Goal: Transaction & Acquisition: Purchase product/service

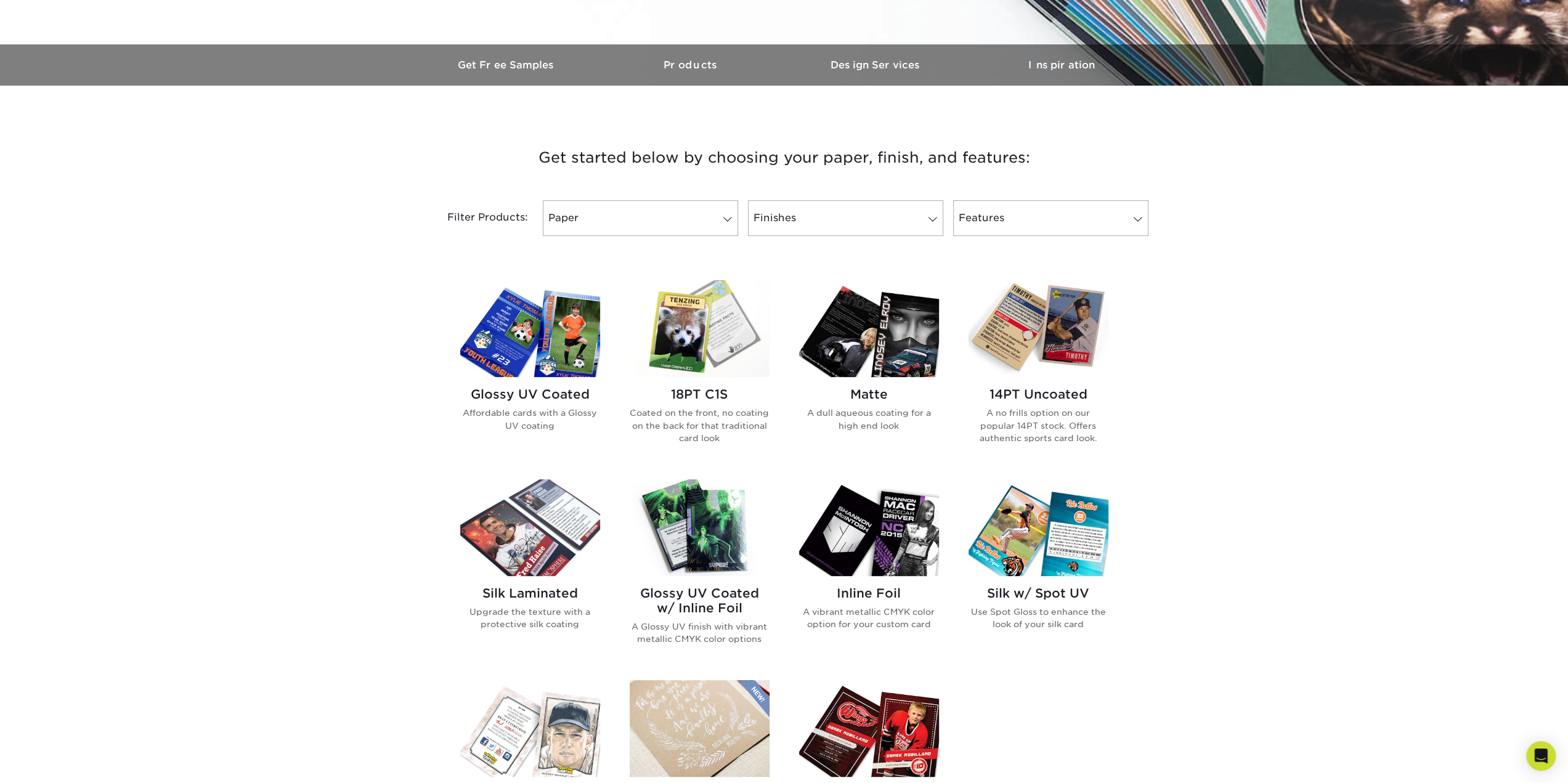
scroll to position [370, 0]
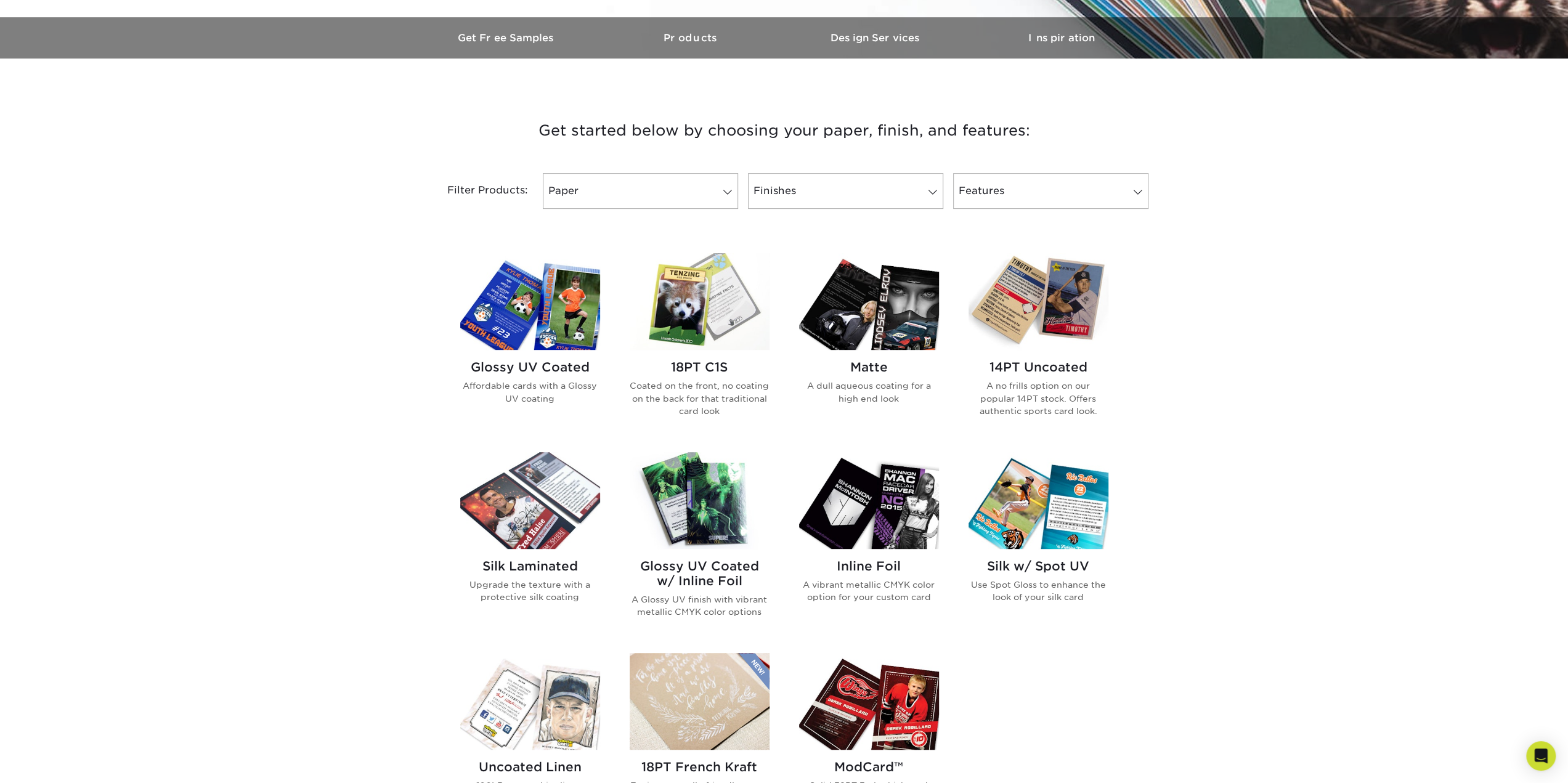
click at [1023, 287] on img at bounding box center [1039, 302] width 140 height 97
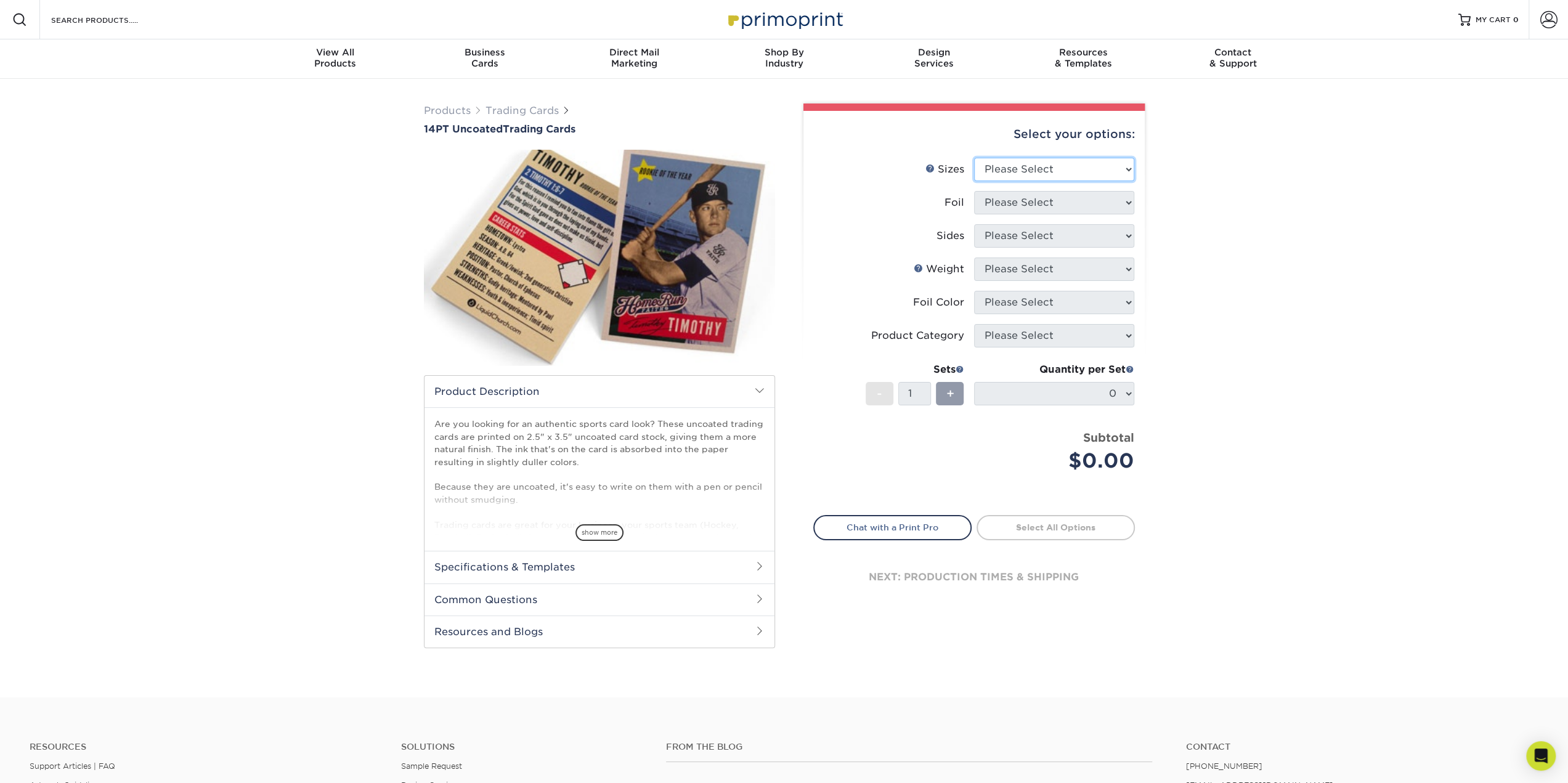
click at [1099, 166] on select "Please Select 2.5" x 3.5"" at bounding box center [1054, 169] width 160 height 23
select select "2.50x3.50"
click at [974, 158] on select "Please Select 2.5" x 3.5"" at bounding box center [1054, 169] width 160 height 23
click at [1075, 201] on select "Please Select Yes No" at bounding box center [1054, 203] width 160 height 23
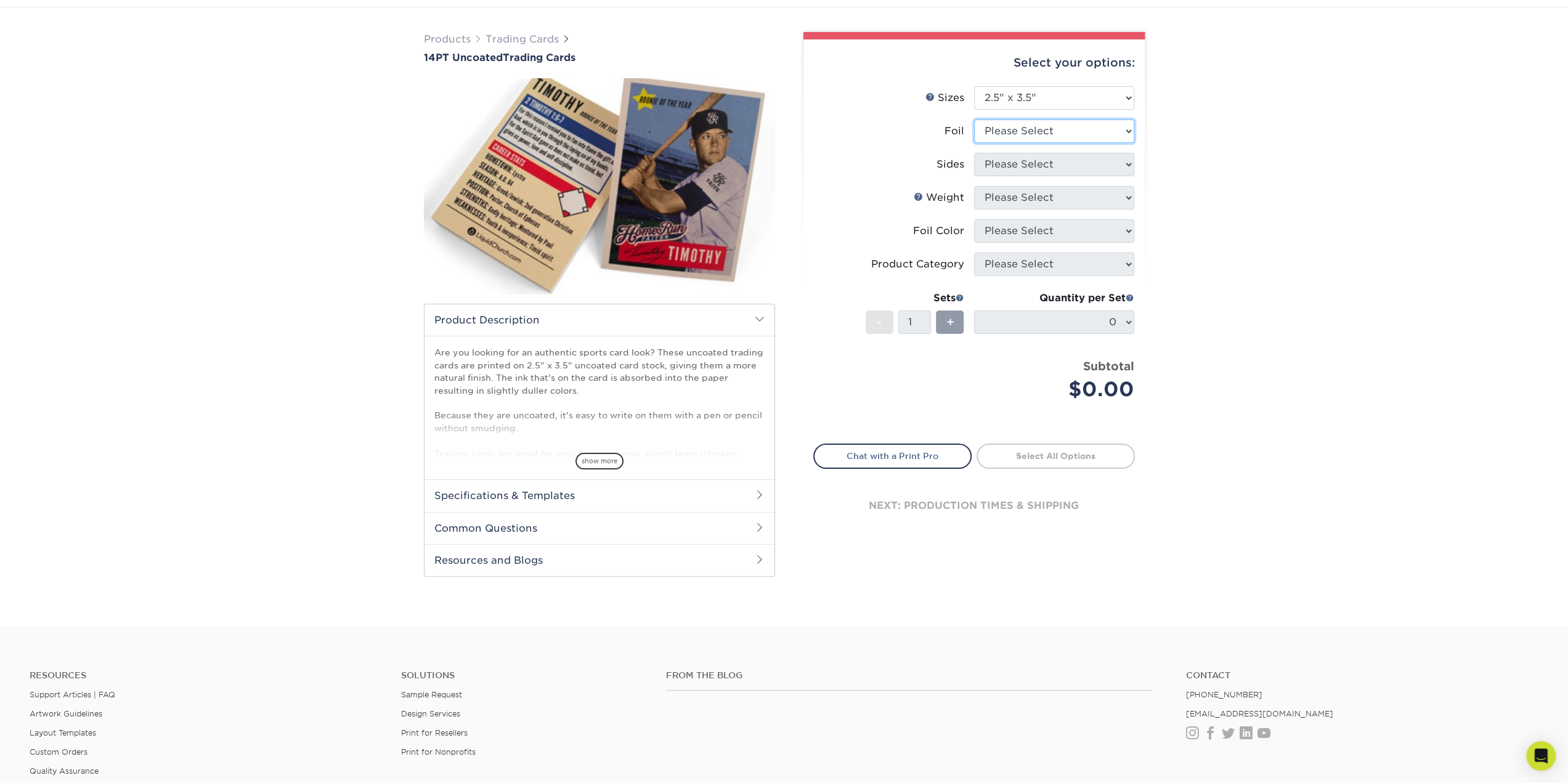
scroll to position [61, 0]
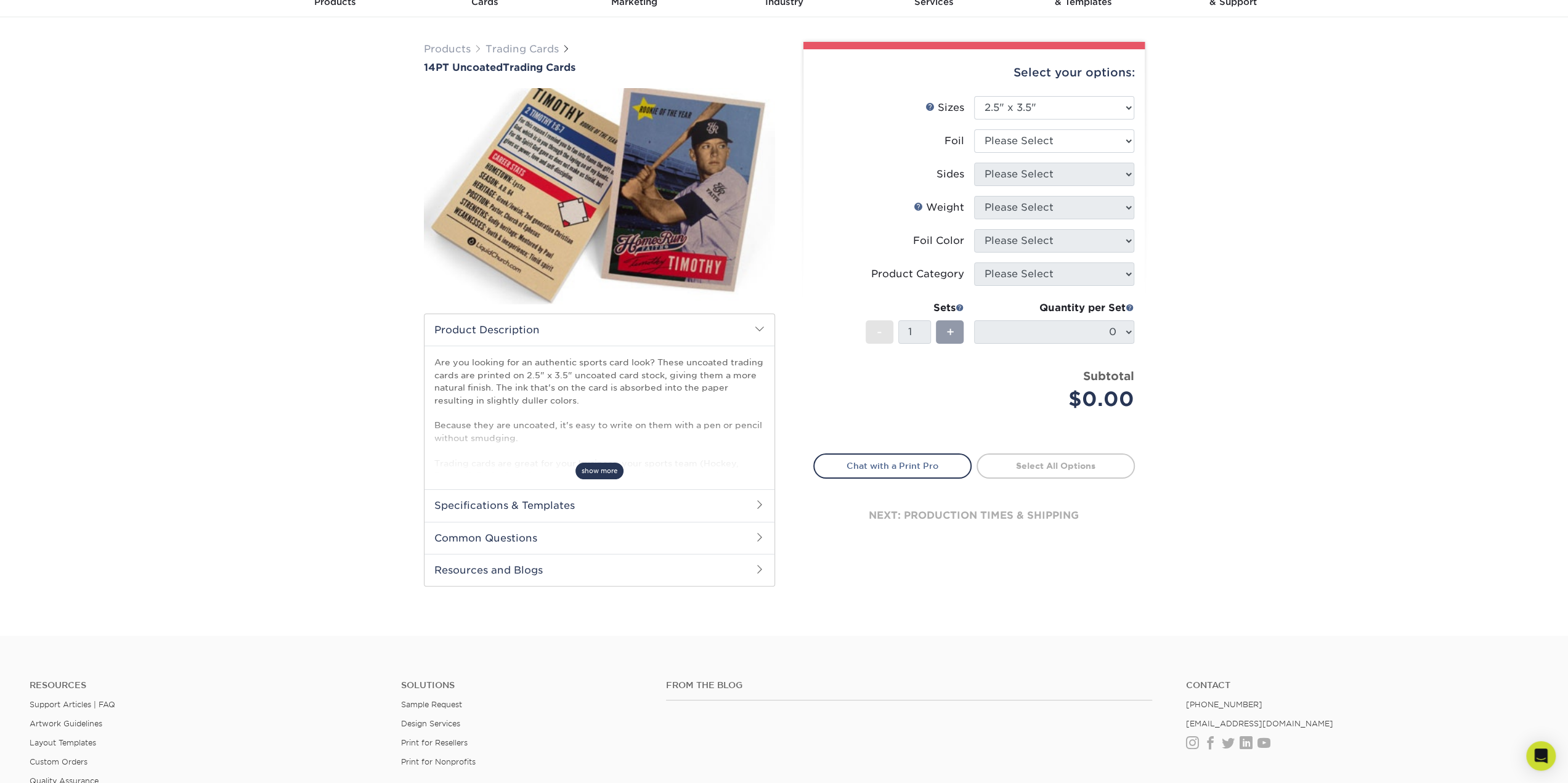
click at [596, 466] on span "show more" at bounding box center [600, 471] width 48 height 17
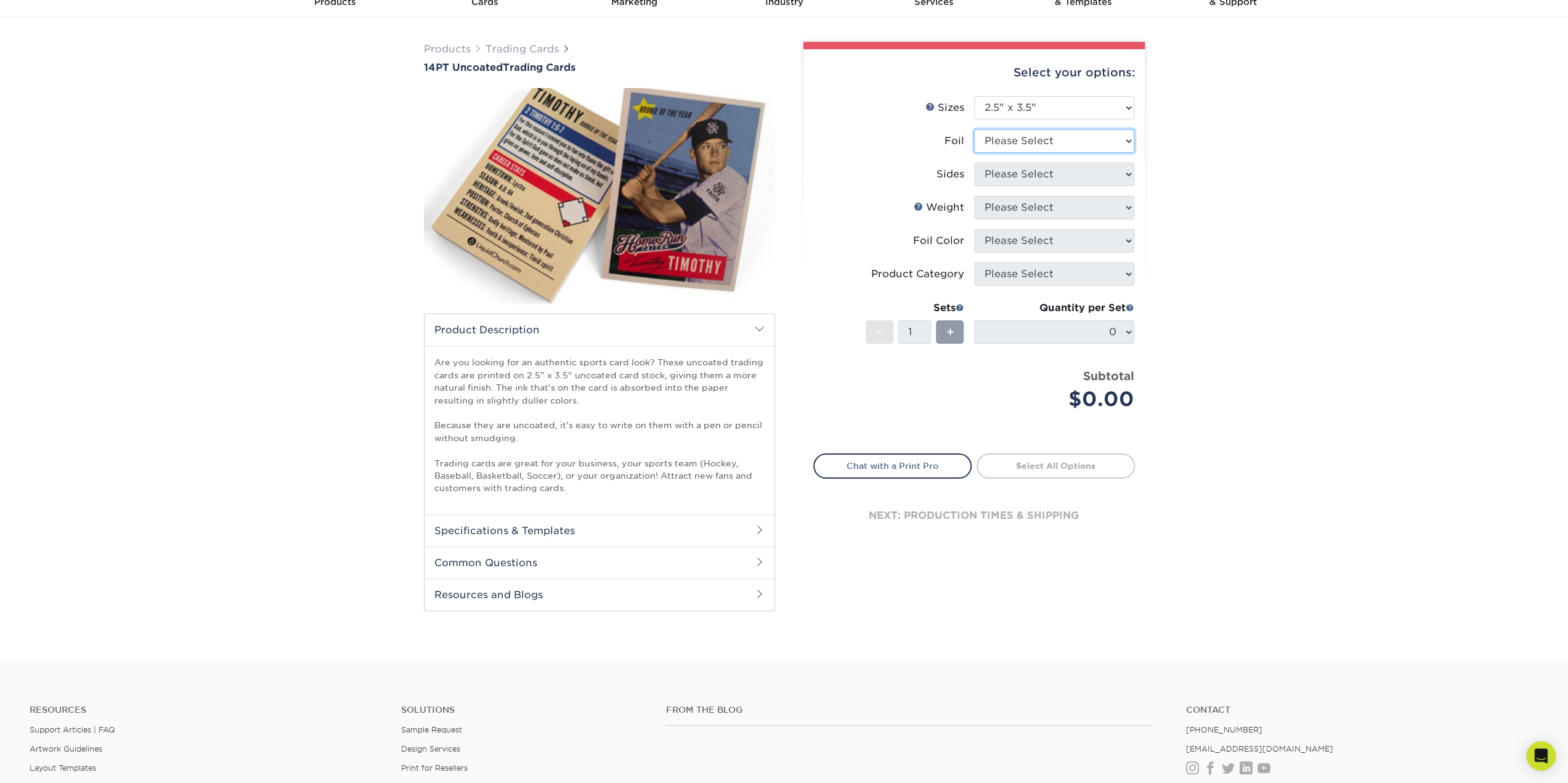
click at [1126, 134] on select "Please Select Yes No" at bounding box center [1054, 141] width 160 height 23
select select "1"
click at [974, 129] on select "Please Select Yes No" at bounding box center [1054, 141] width 160 height 23
click at [1126, 175] on select "Please Select Print Both Sides - Foil Both Sides Print Both Sides - Foil Front …" at bounding box center [1054, 174] width 160 height 23
select select "34527644-b4fd-4ffb-9092-1318eefcd9d9"
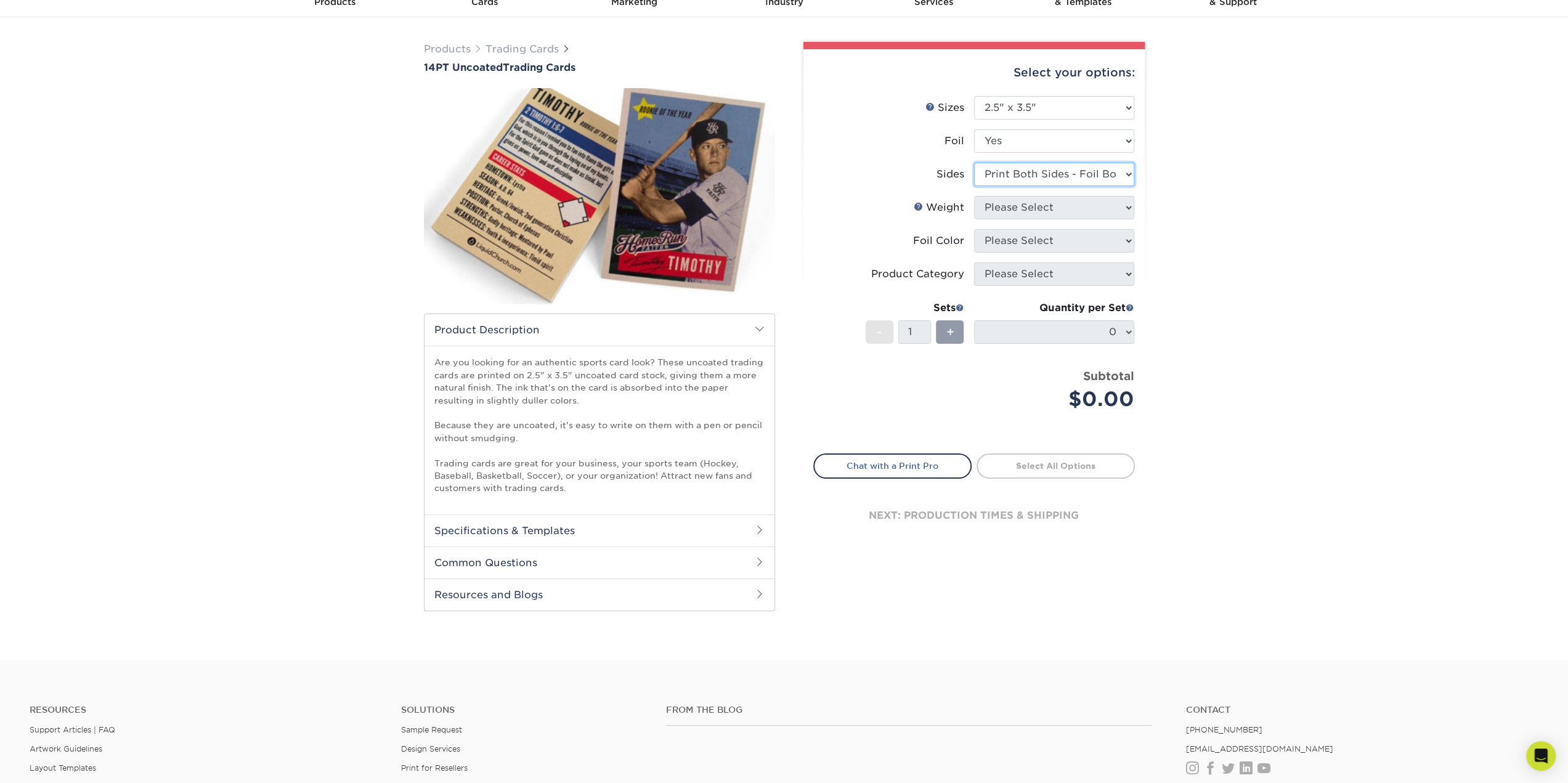
click at [974, 163] on select "Please Select Print Both Sides - Foil Both Sides Print Both Sides - Foil Front …" at bounding box center [1054, 174] width 160 height 23
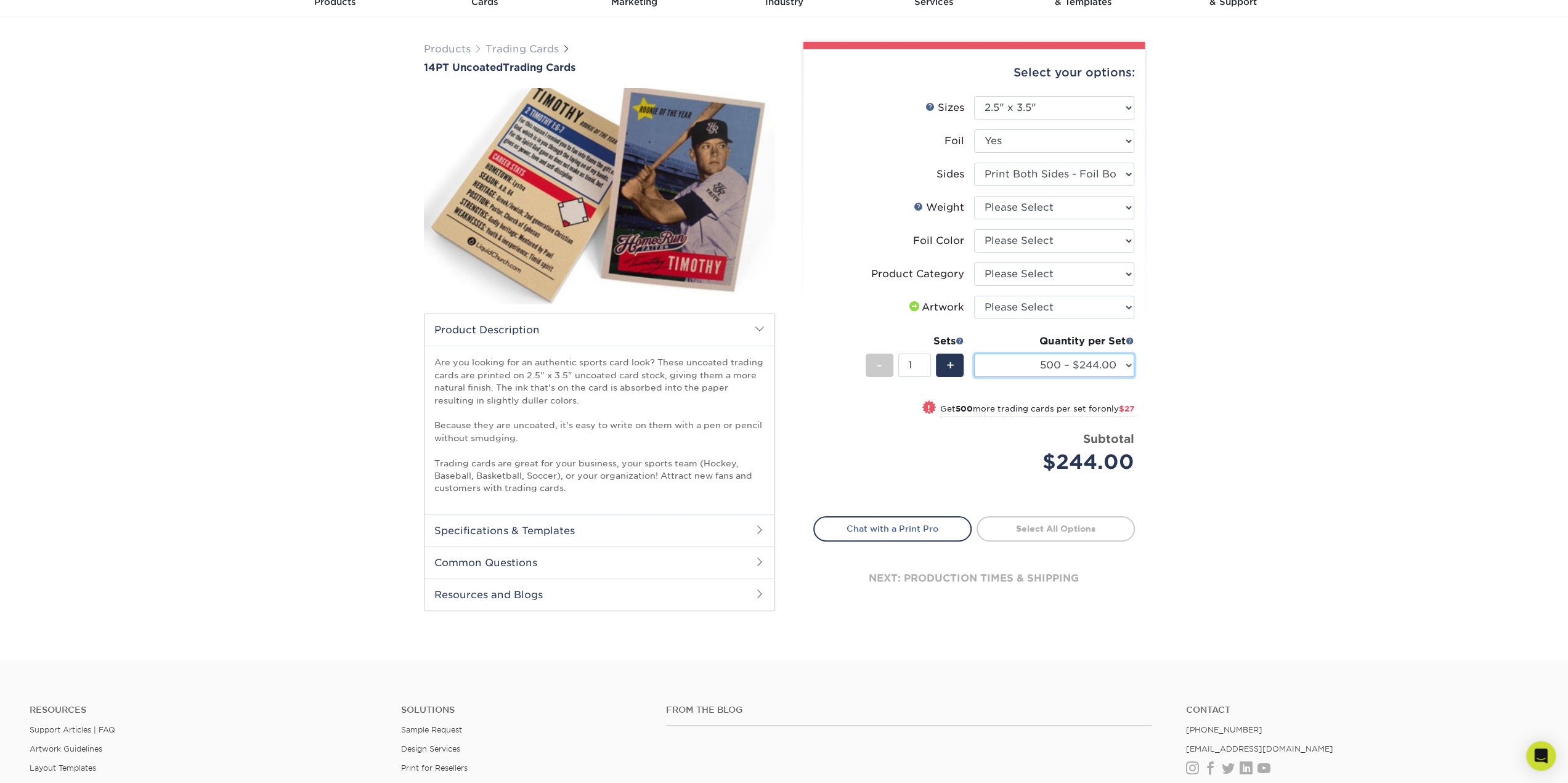
click at [1077, 371] on select "500 – $244.00 1000 – $271.00 2500 – $621.00 5000 – $1159.00" at bounding box center [1054, 365] width 160 height 23
click at [1108, 202] on select "Please Select 14PT Uncoated" at bounding box center [1054, 207] width 160 height 23
select select "14PT Uncoated"
click at [974, 196] on select "Please Select 14PT Uncoated" at bounding box center [1054, 207] width 160 height 23
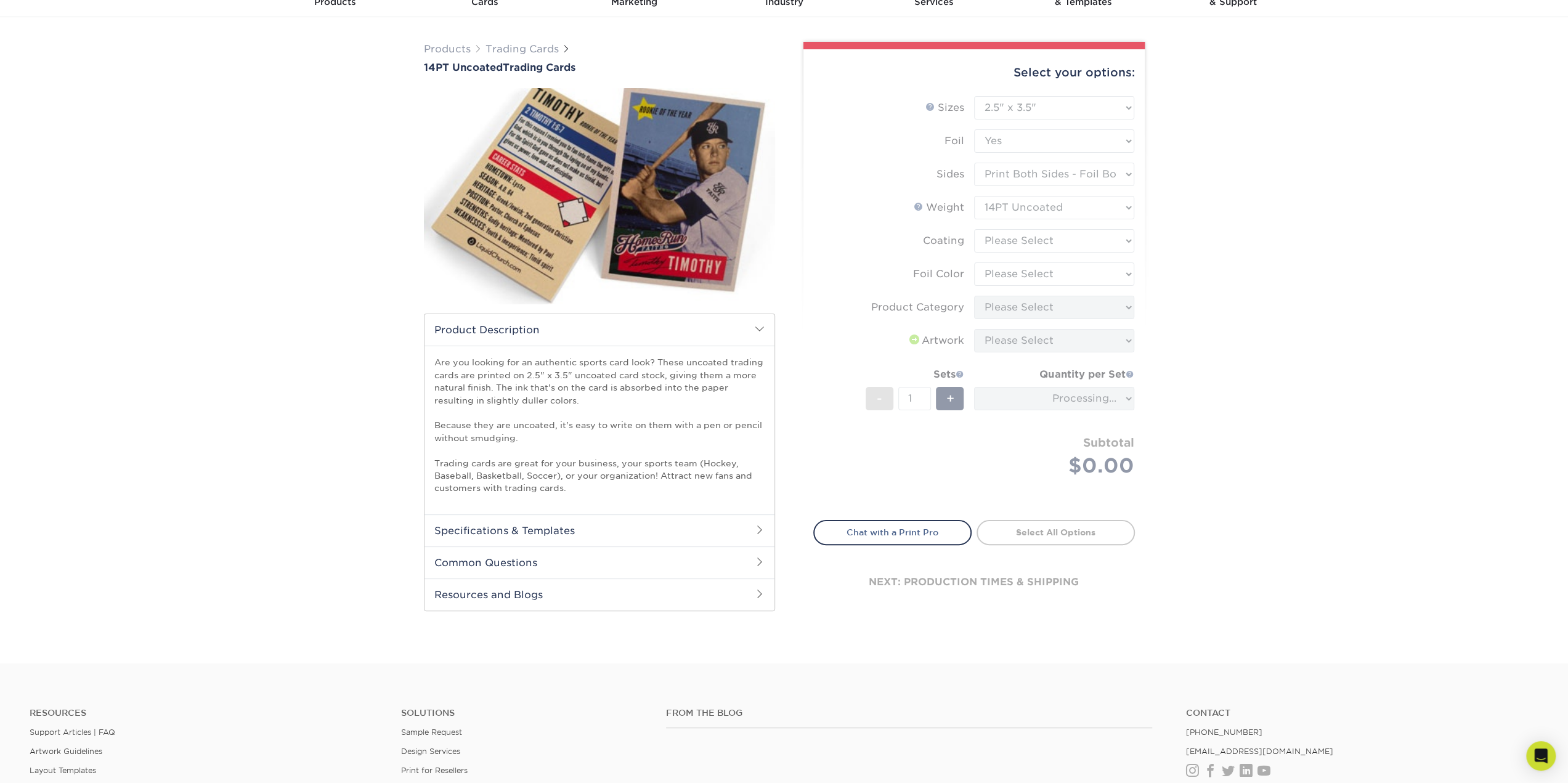
click at [1082, 238] on form "Sizes Help Sizes Please Select 2.5" x 3.5" Foil Please Select Yes No -" at bounding box center [973, 301] width 321 height 410
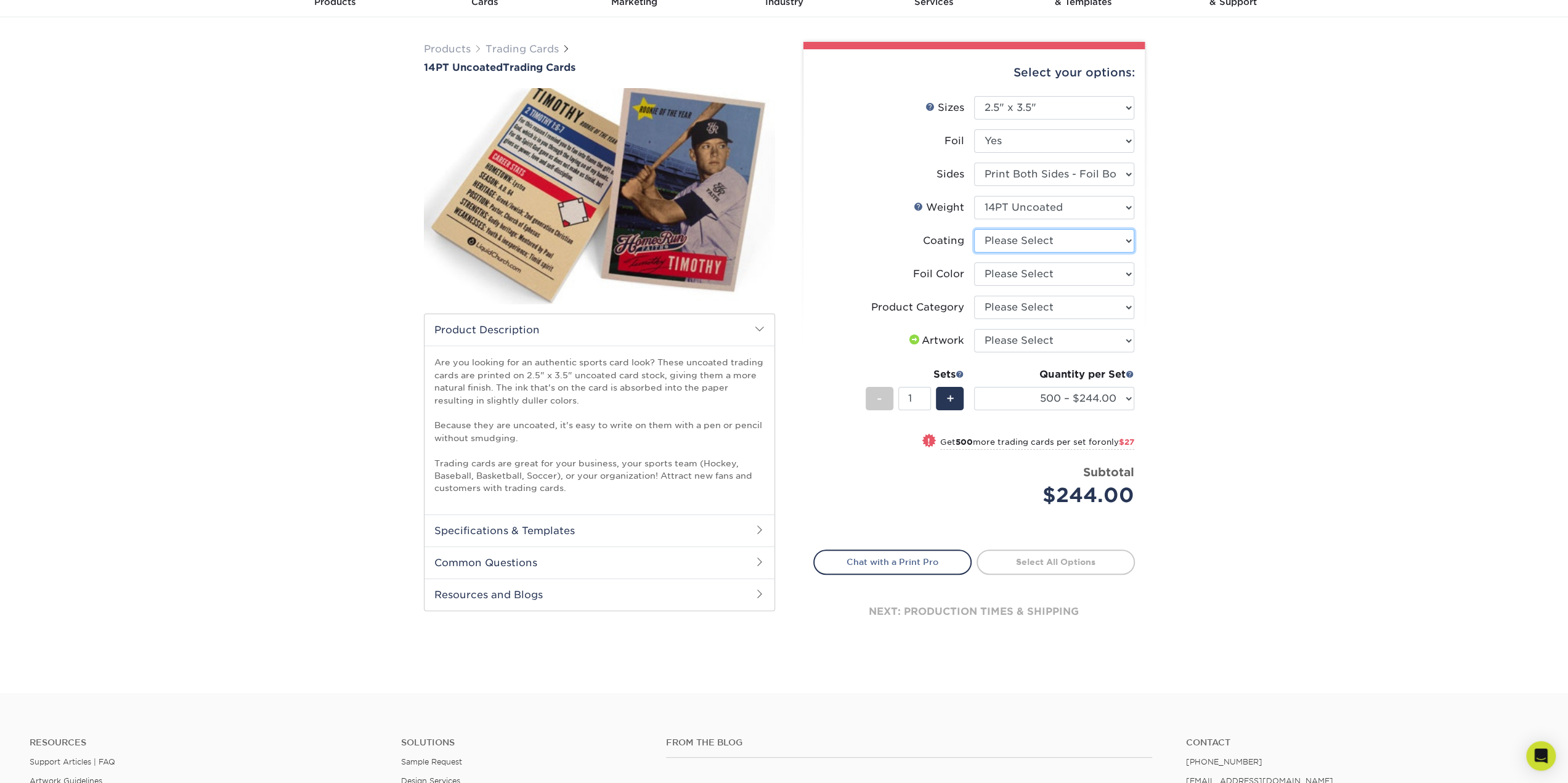
click at [1082, 238] on select at bounding box center [1054, 241] width 160 height 23
select select "3e7618de-abca-4bda-9f97-8b9129e913d8"
click at [974, 229] on select at bounding box center [1054, 241] width 160 height 23
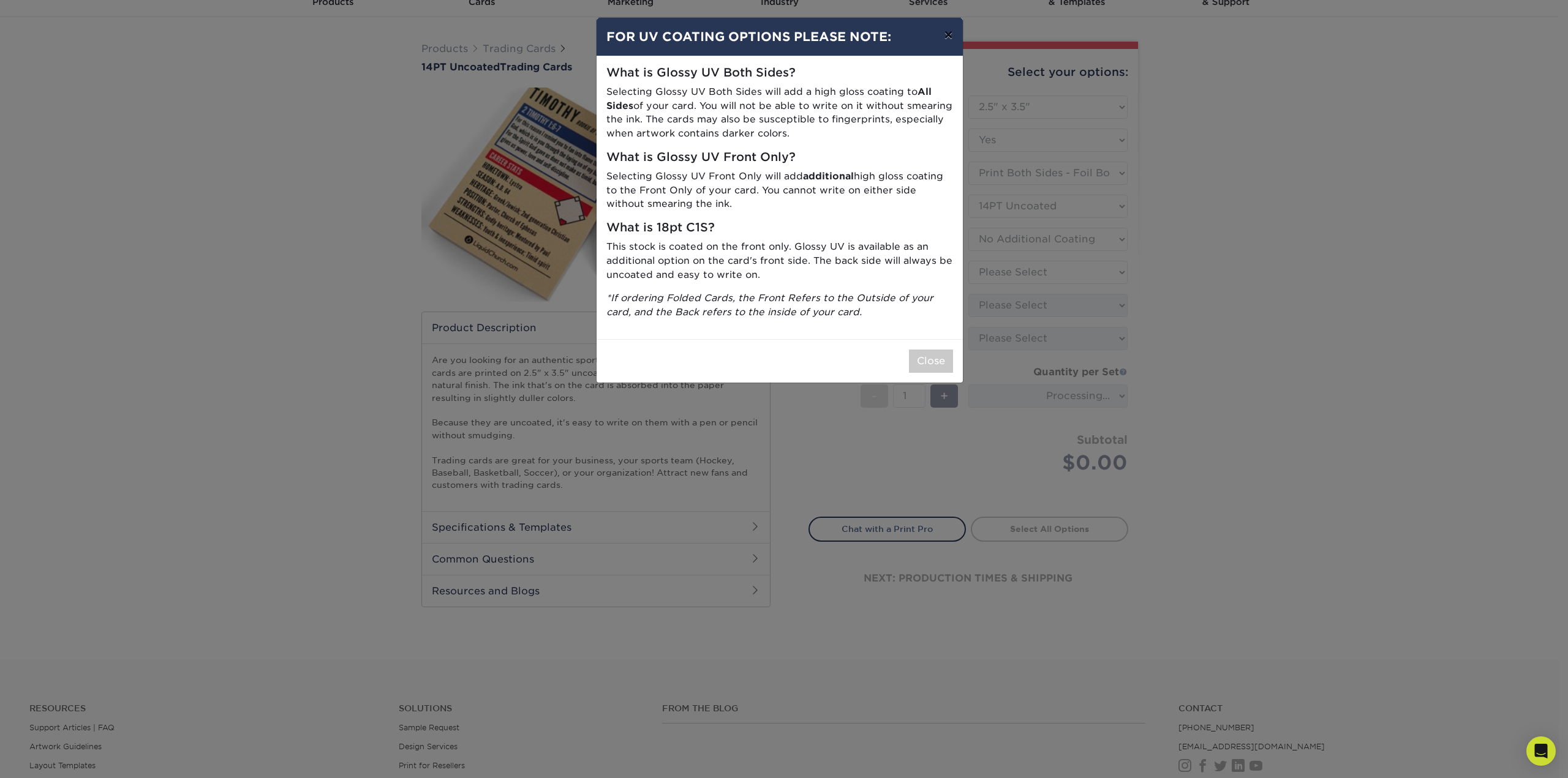
click at [953, 32] on button "×" at bounding box center [948, 35] width 28 height 35
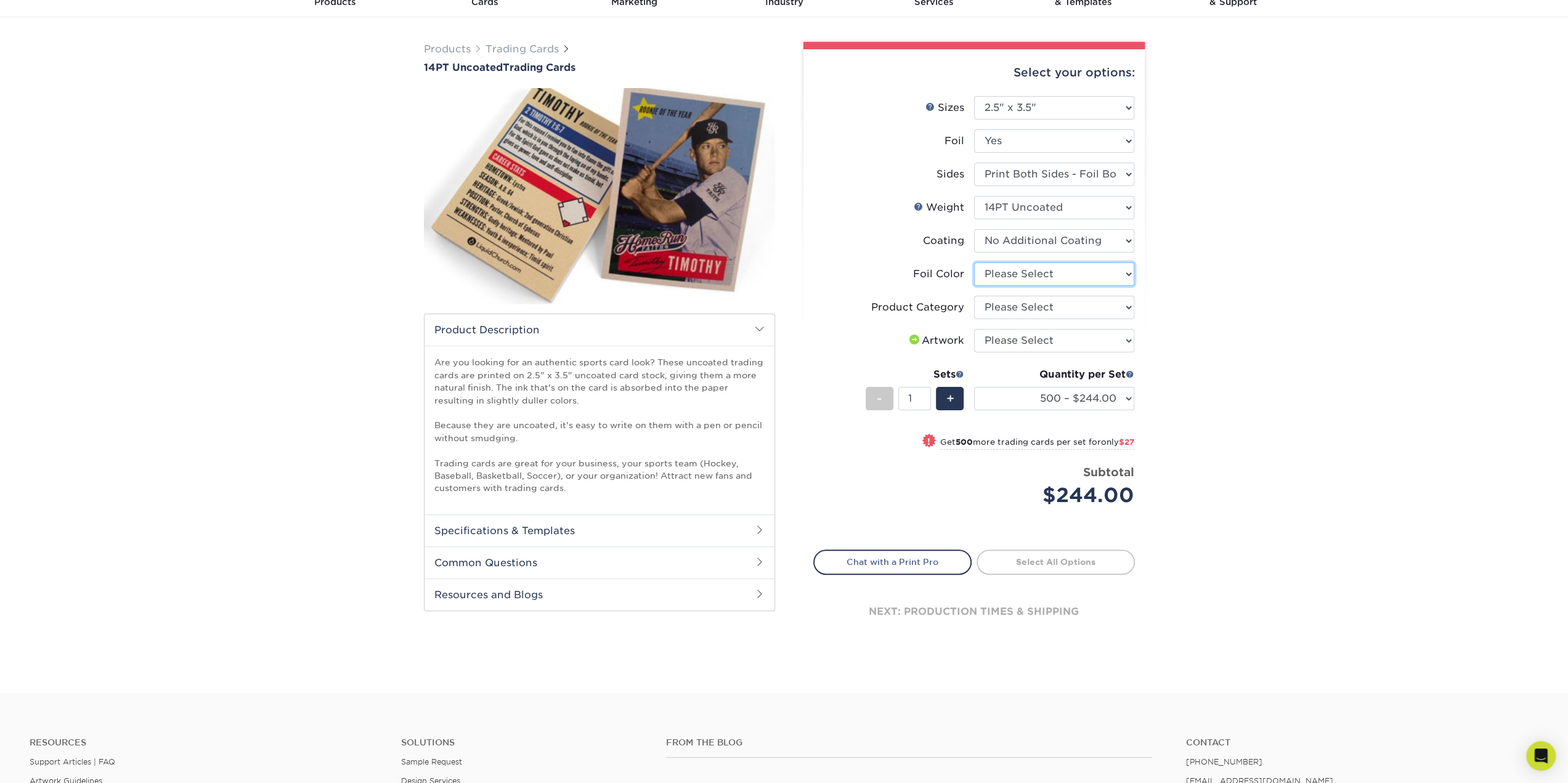
click at [1079, 273] on select "Please Select Silver Foil Rose Gold Foil Red Foil Gold Foil Copper Foil Black F…" at bounding box center [1054, 274] width 160 height 23
click at [1069, 144] on select "Please Select Yes No" at bounding box center [1054, 141] width 160 height 23
select select "0"
click at [974, 129] on select "Please Select Yes No" at bounding box center [1054, 141] width 160 height 23
select select "-1"
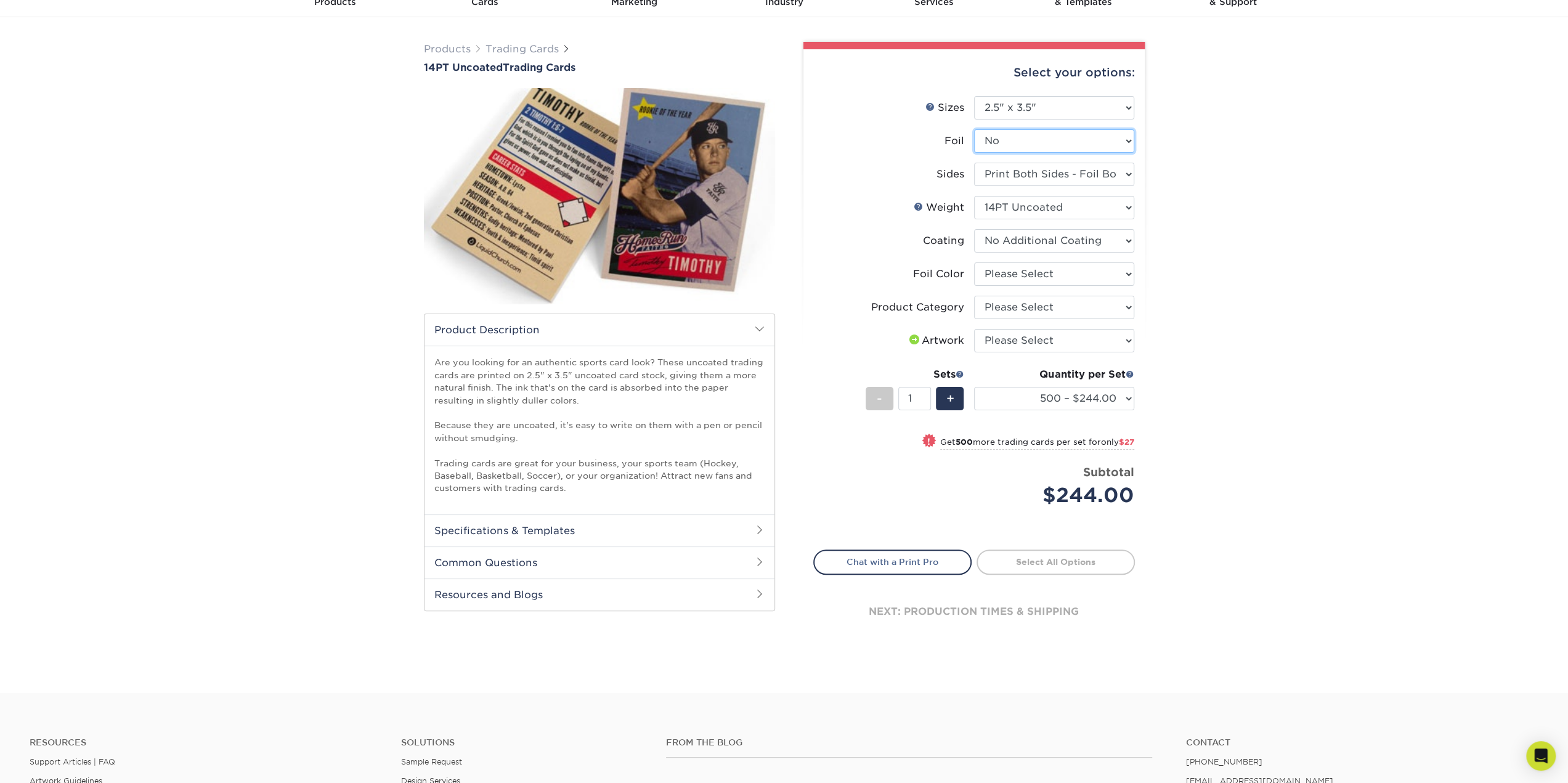
select select "-1"
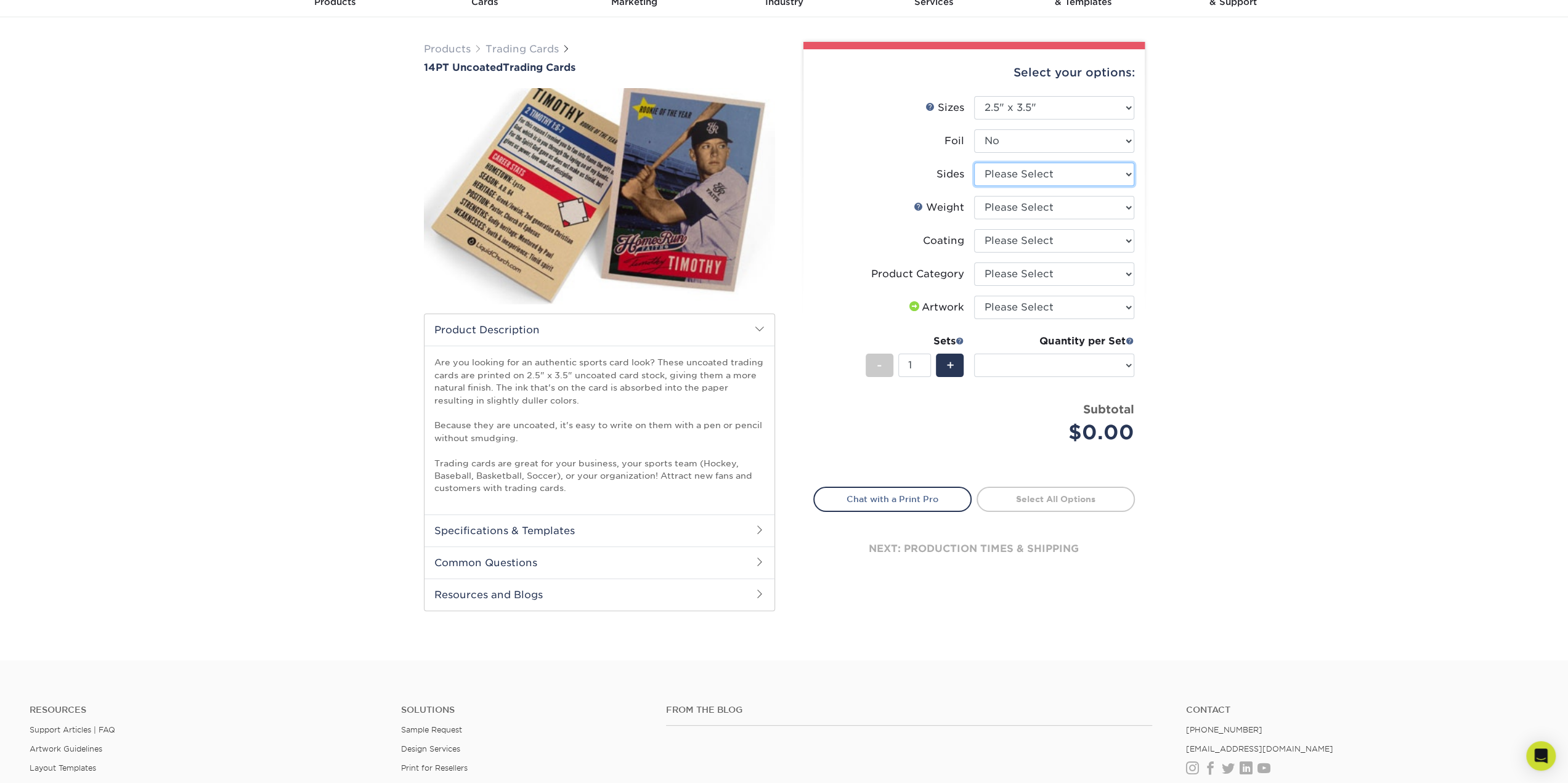
click at [1061, 173] on select "Please Select Print Both Sides Print Front Only" at bounding box center [1054, 174] width 160 height 23
select select "13abbda7-1d64-4f25-8bb2-c179b224825d"
click at [974, 163] on select "Please Select Print Both Sides Print Front Only" at bounding box center [1054, 174] width 160 height 23
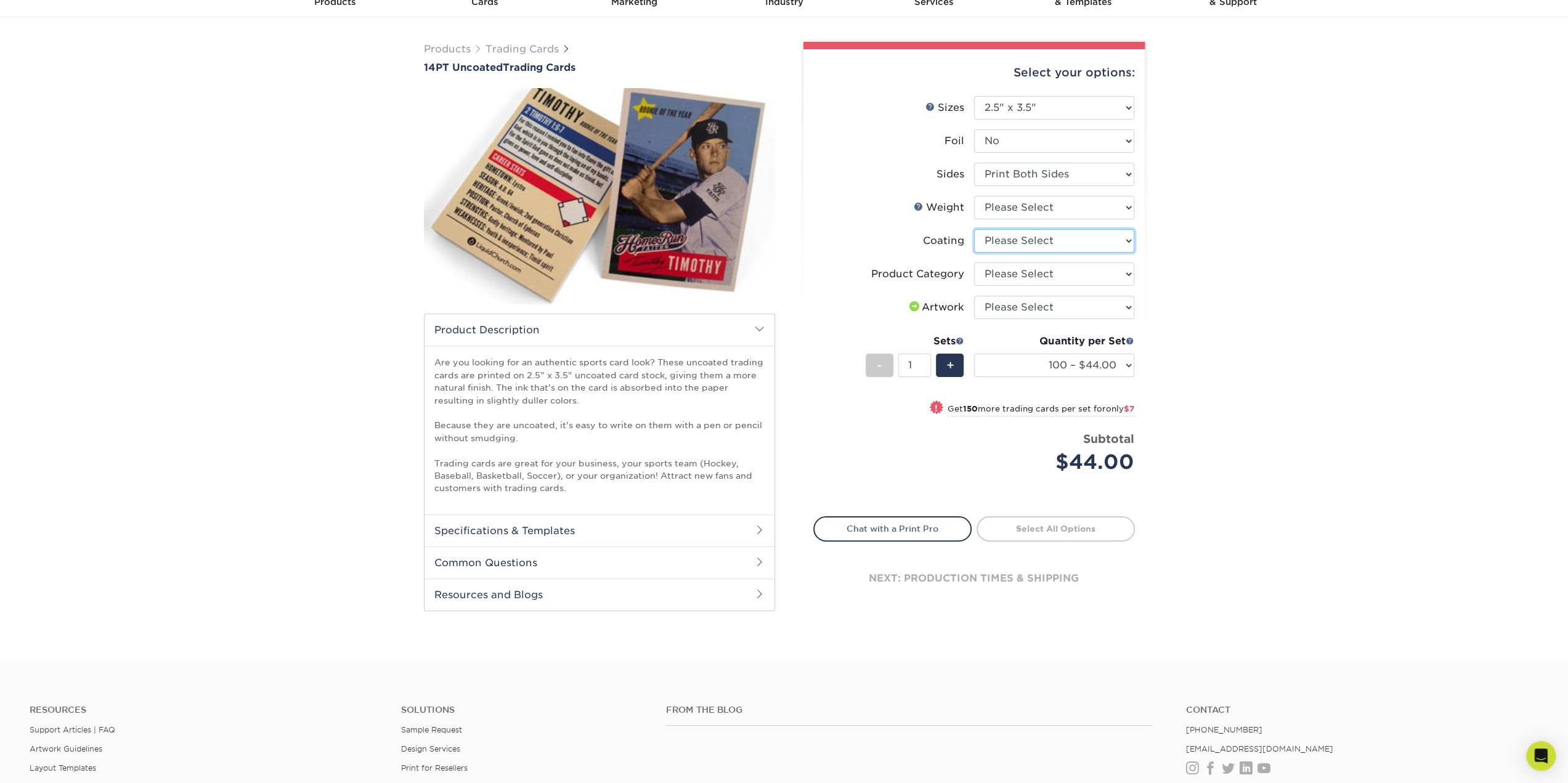
click at [1069, 244] on select at bounding box center [1054, 241] width 160 height 23
select select
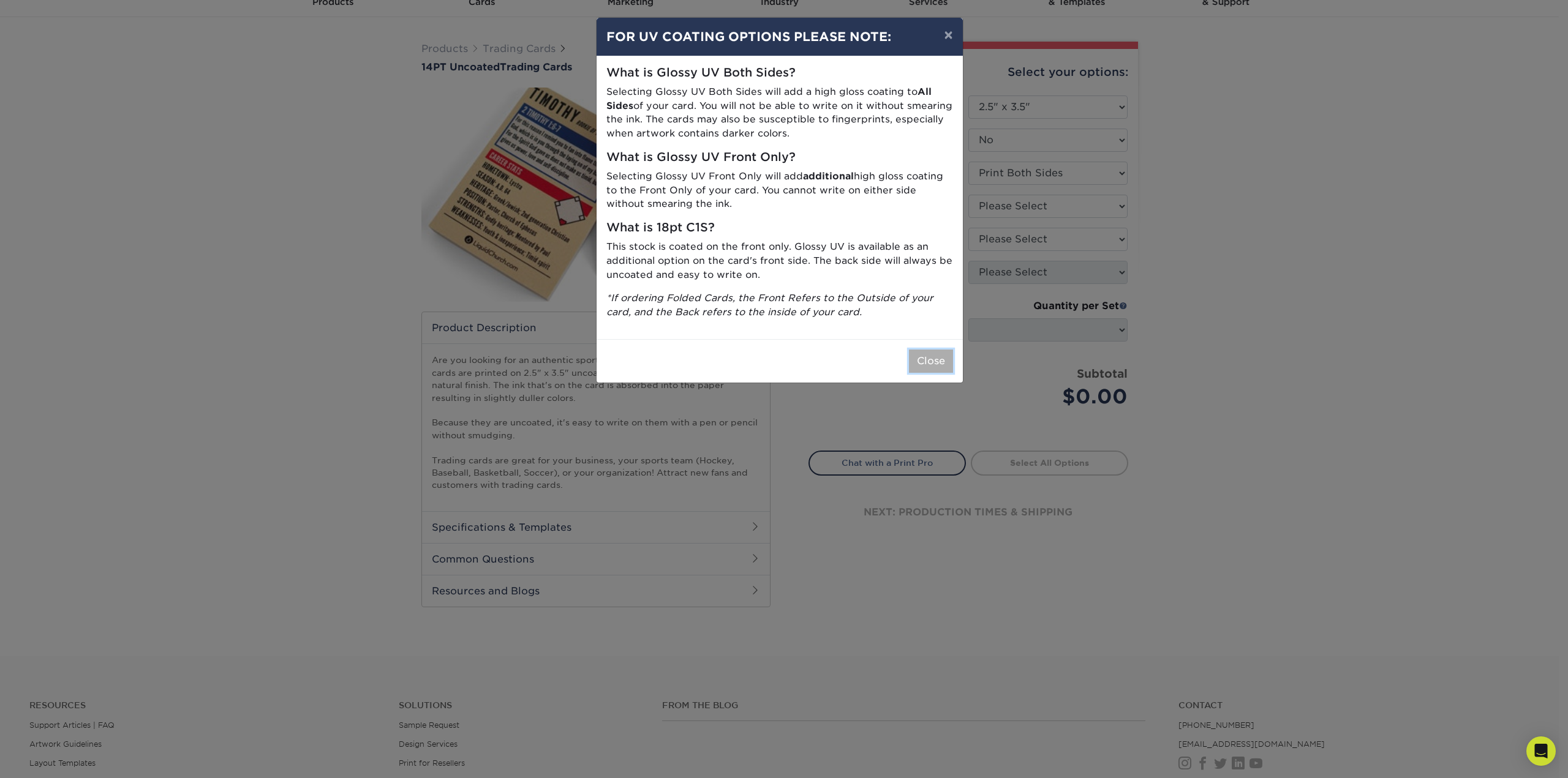
click at [921, 360] on button "Close" at bounding box center [931, 361] width 44 height 23
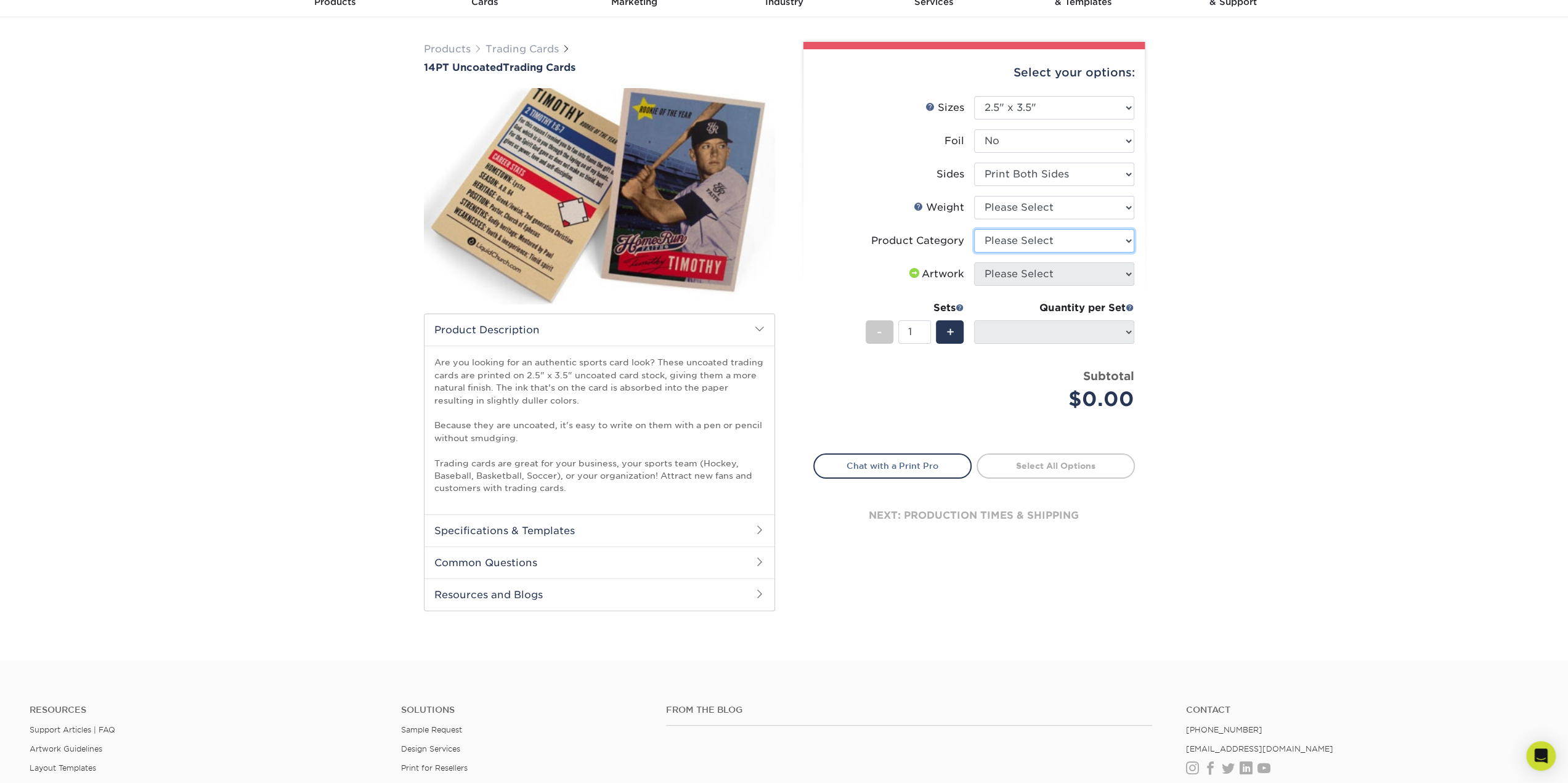
click at [1108, 232] on select "Please Select Trading Cards" at bounding box center [1054, 241] width 160 height 23
click at [1112, 192] on li "Sides Please Select Print Both Sides Print Front Only" at bounding box center [974, 179] width 321 height 33
click at [1109, 199] on select "Please Select 14PT Uncoated" at bounding box center [1054, 207] width 160 height 23
select select "14PT Uncoated"
click at [974, 196] on select "Please Select 14PT Uncoated" at bounding box center [1054, 207] width 160 height 23
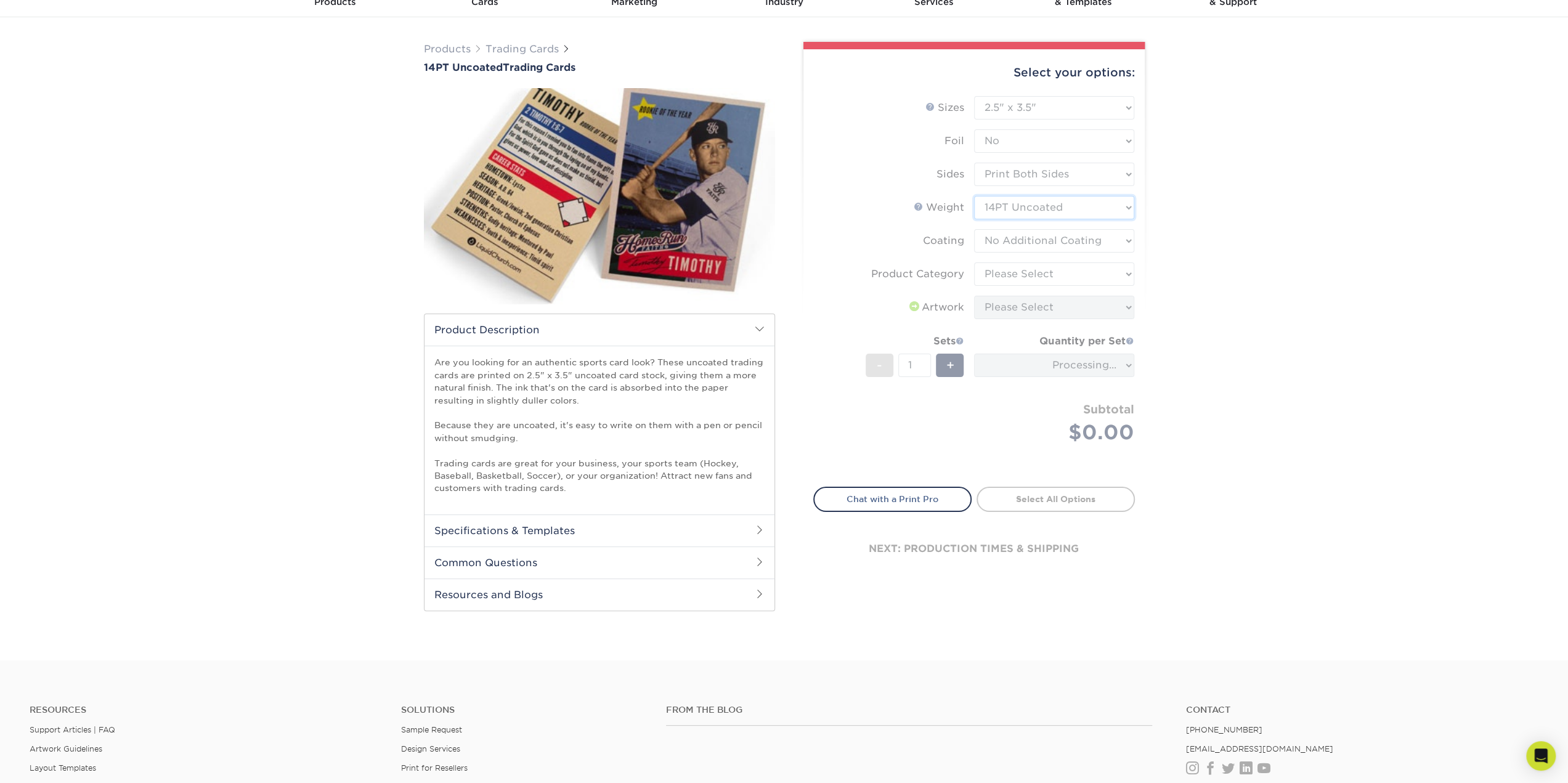
select select "-1"
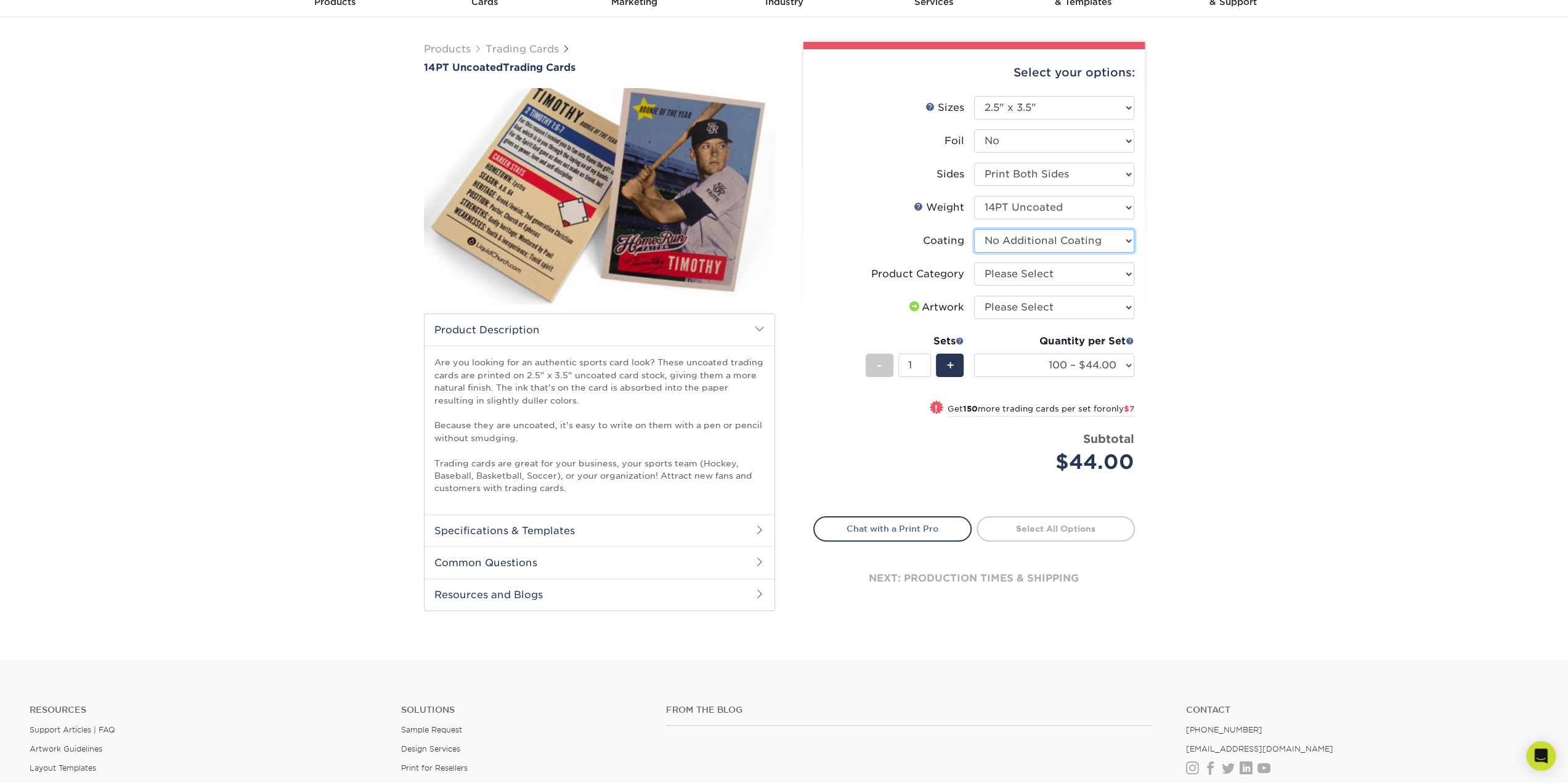
click at [1114, 242] on select at bounding box center [1054, 241] width 160 height 23
click at [1110, 272] on select "Please Select Trading Cards" at bounding box center [1054, 274] width 160 height 23
select select "c2f9bce9-36c2-409d-b101-c29d9d031e18"
click at [974, 263] on select "Please Select Trading Cards" at bounding box center [1054, 274] width 160 height 23
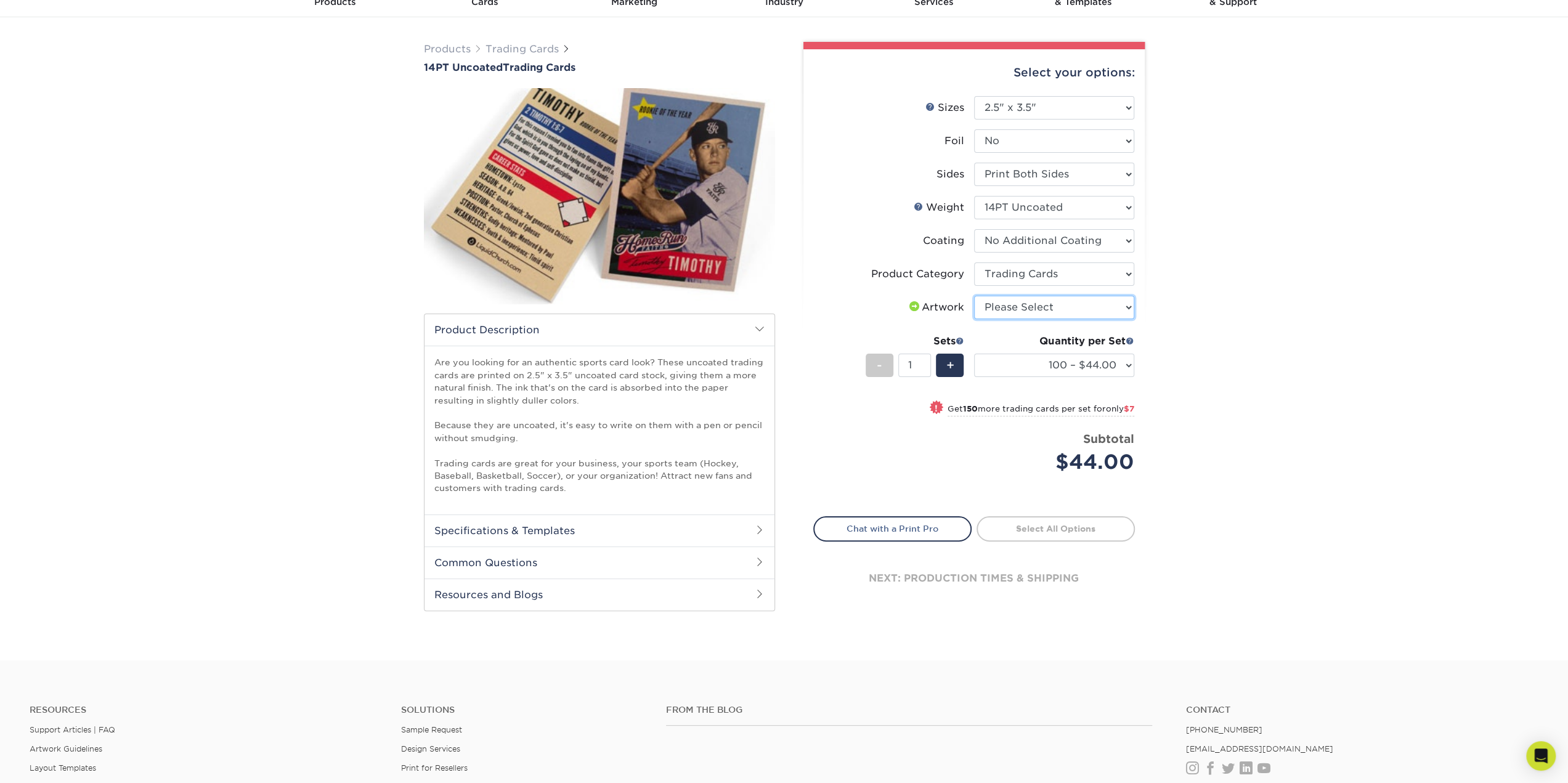
click at [1036, 304] on select "Please Select I will upload files I need a design - $100" at bounding box center [1054, 307] width 160 height 23
select select "upload"
click at [974, 296] on select "Please Select I will upload files I need a design - $100" at bounding box center [1054, 307] width 160 height 23
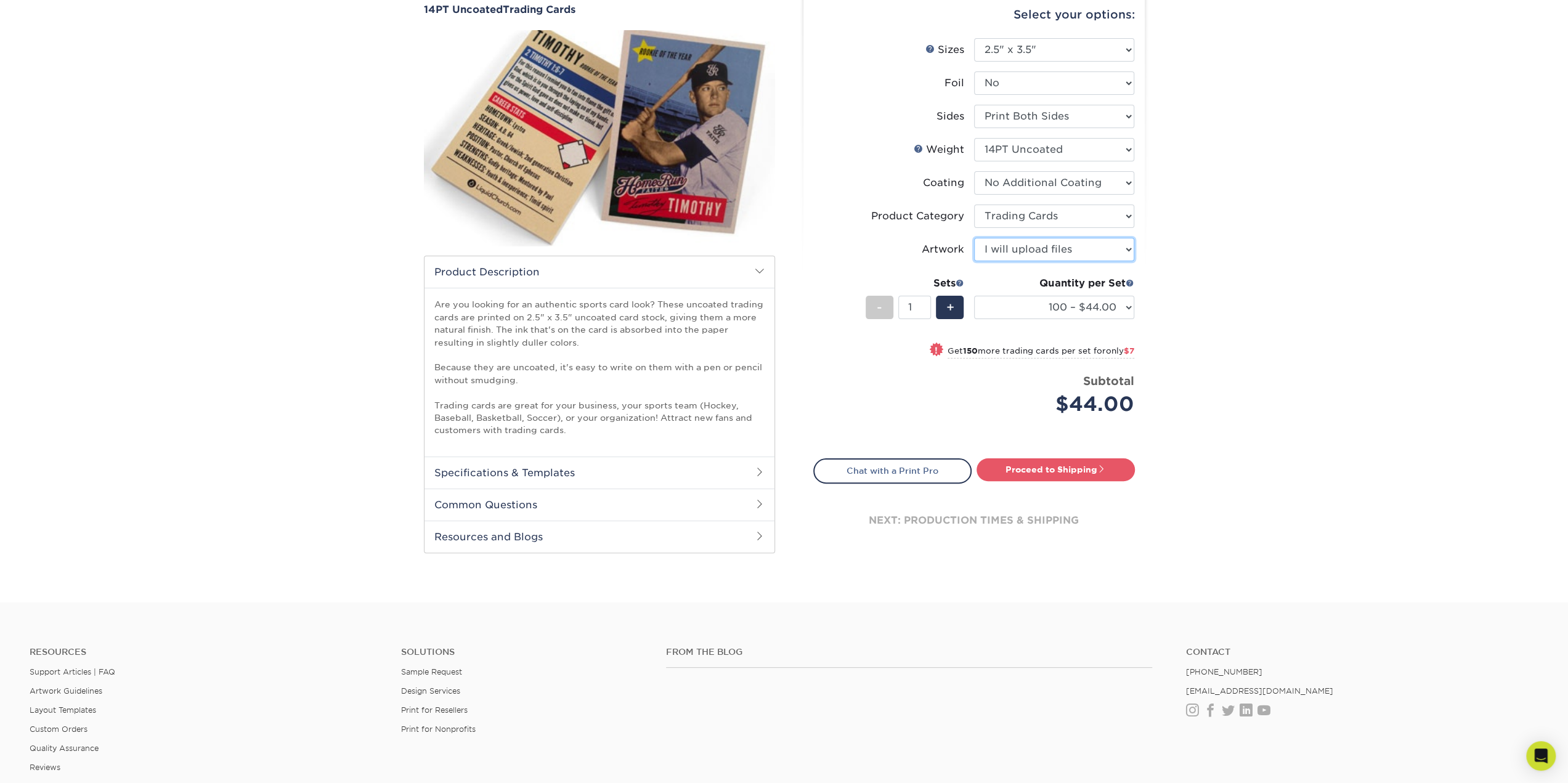
scroll to position [247, 0]
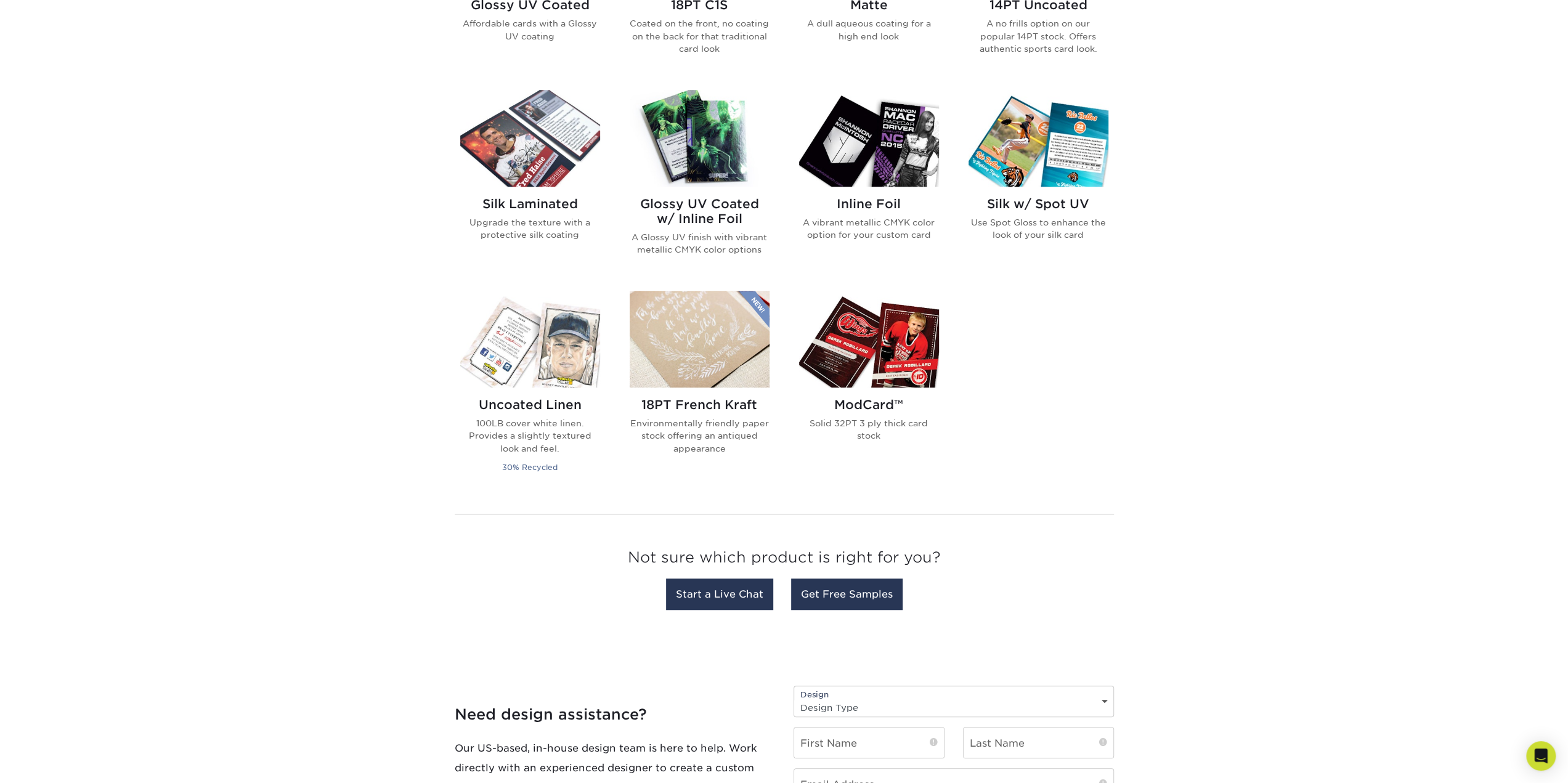
scroll to position [617, 0]
